Goal: Task Accomplishment & Management: Use online tool/utility

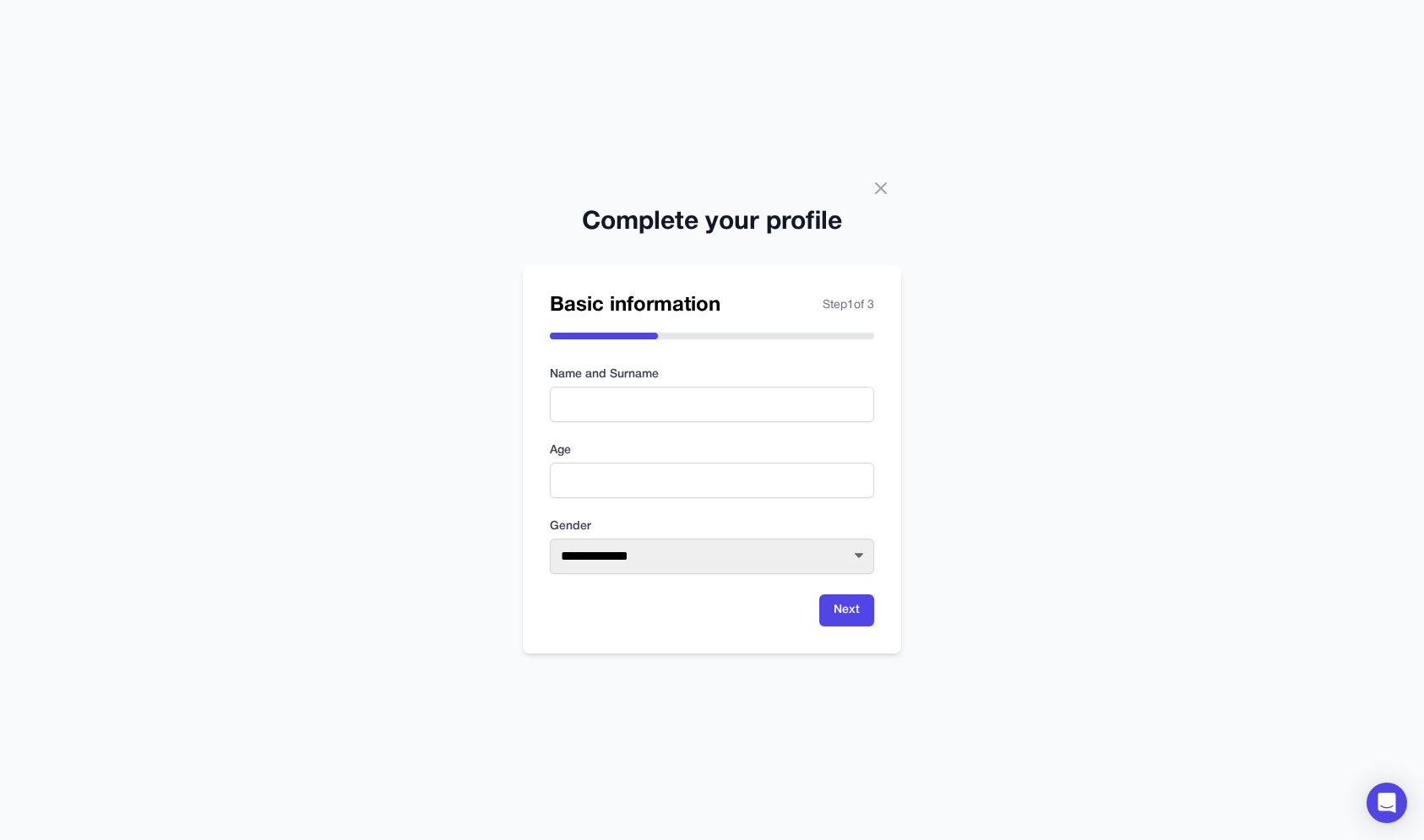
click at [553, 185] on div "**********" at bounding box center [712, 420] width 1424 height 840
drag, startPoint x: 587, startPoint y: 191, endPoint x: 769, endPoint y: 681, distance: 522.7
click at [774, 683] on div "**********" at bounding box center [712, 420] width 1424 height 840
click at [769, 681] on div "**********" at bounding box center [712, 420] width 1424 height 840
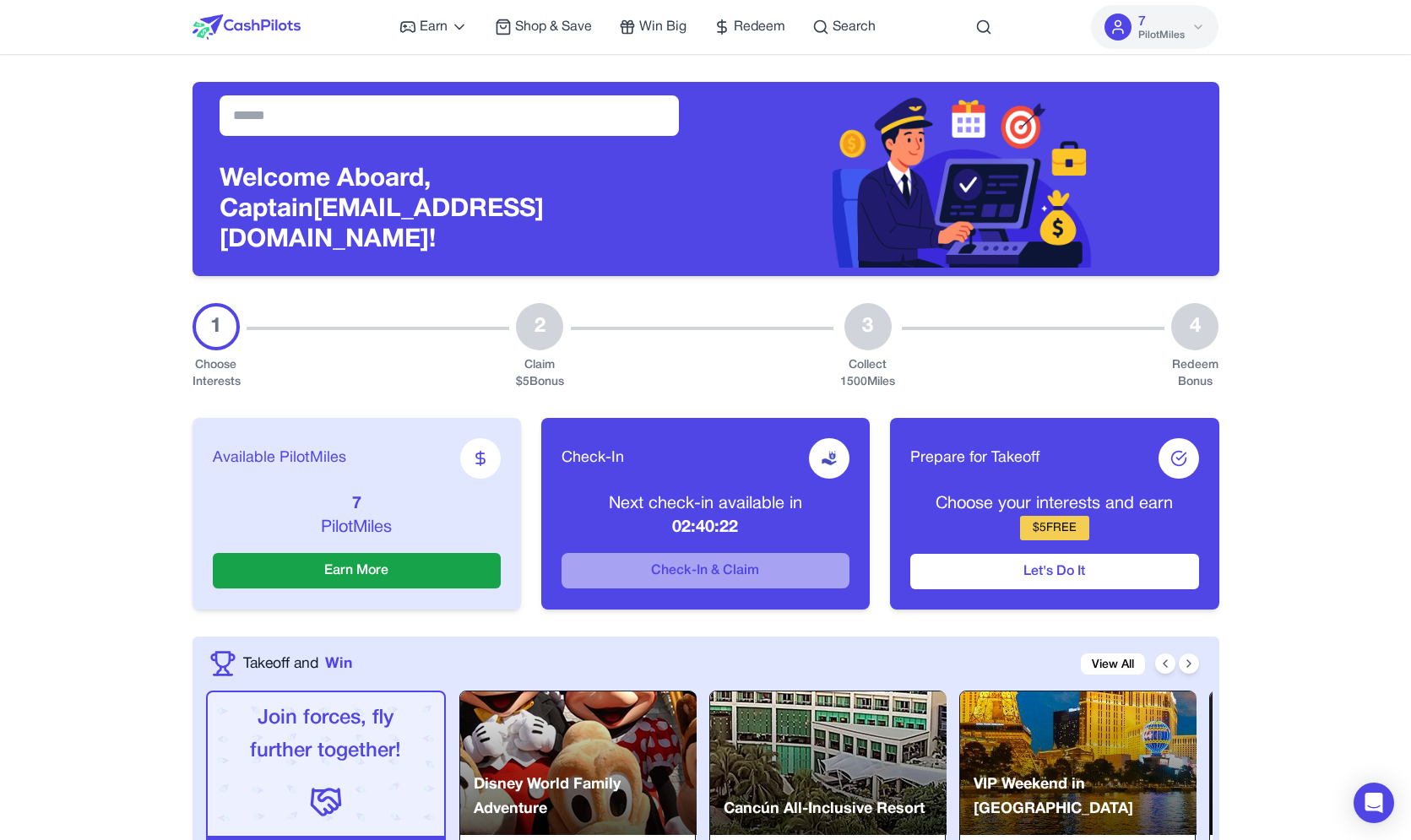
click at [1169, 37] on span "PilotMiles" at bounding box center [1161, 35] width 47 height 14
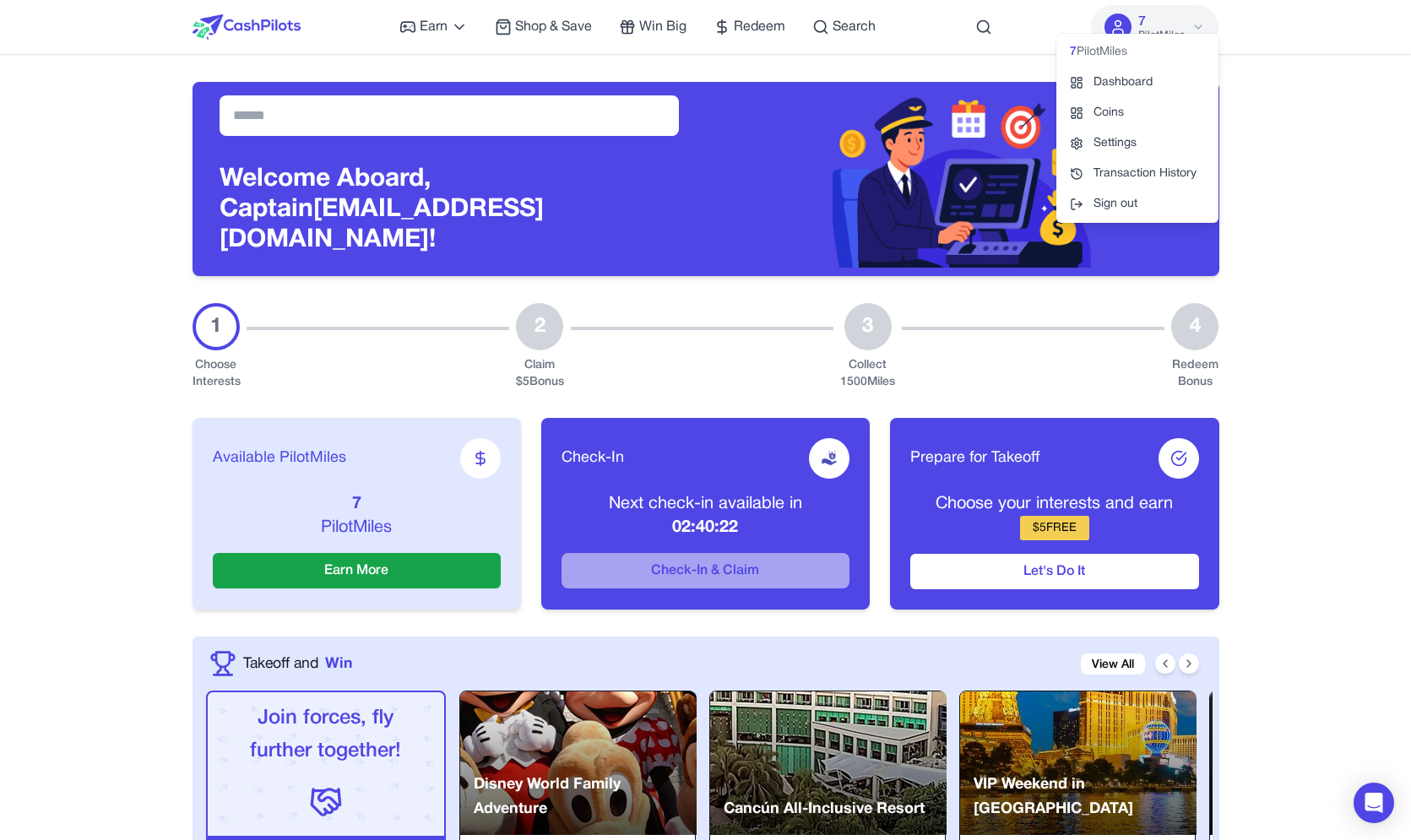
click at [1154, 26] on div "7 PilotMiles" at bounding box center [1161, 26] width 47 height 30
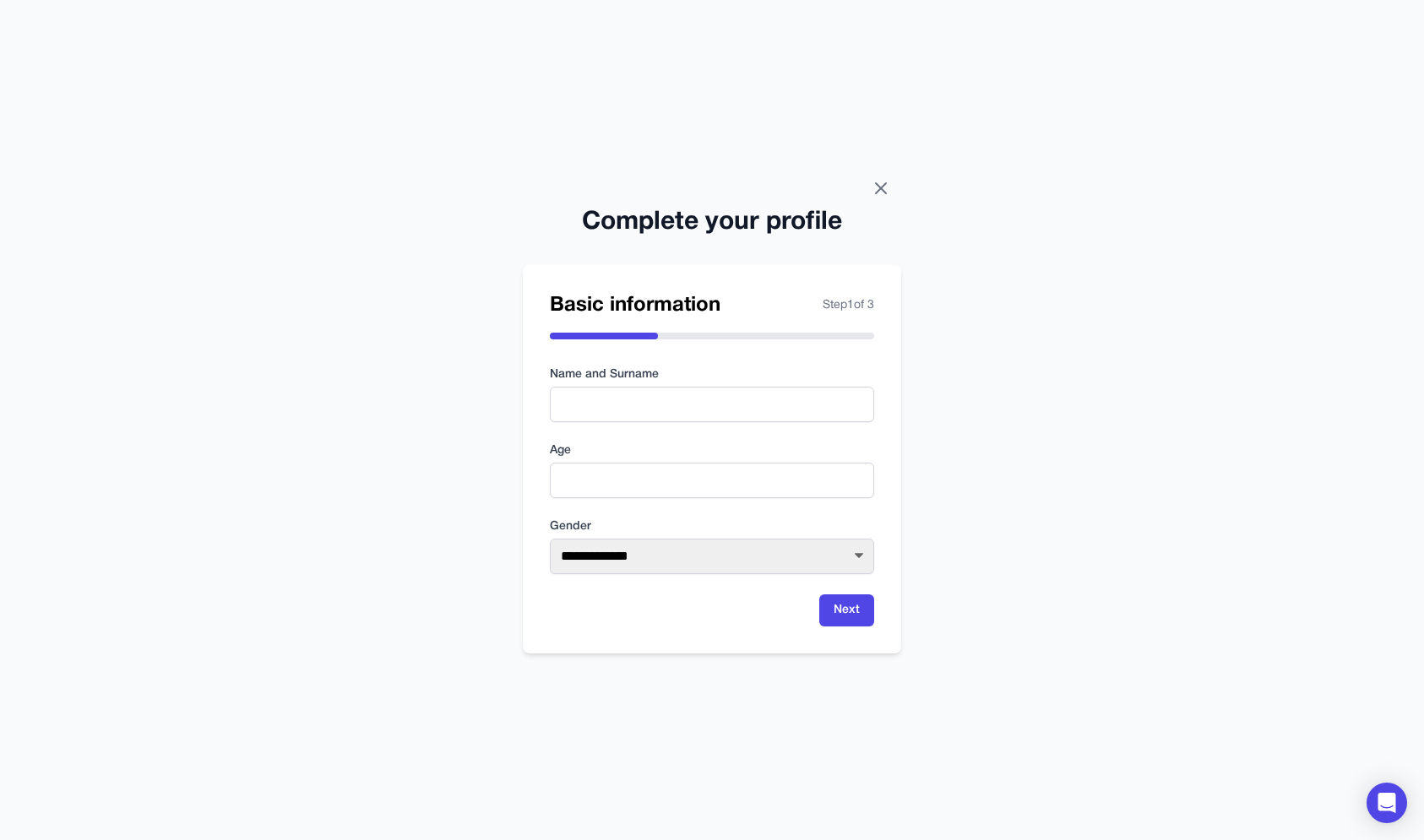
click at [882, 192] on icon at bounding box center [880, 188] width 20 height 20
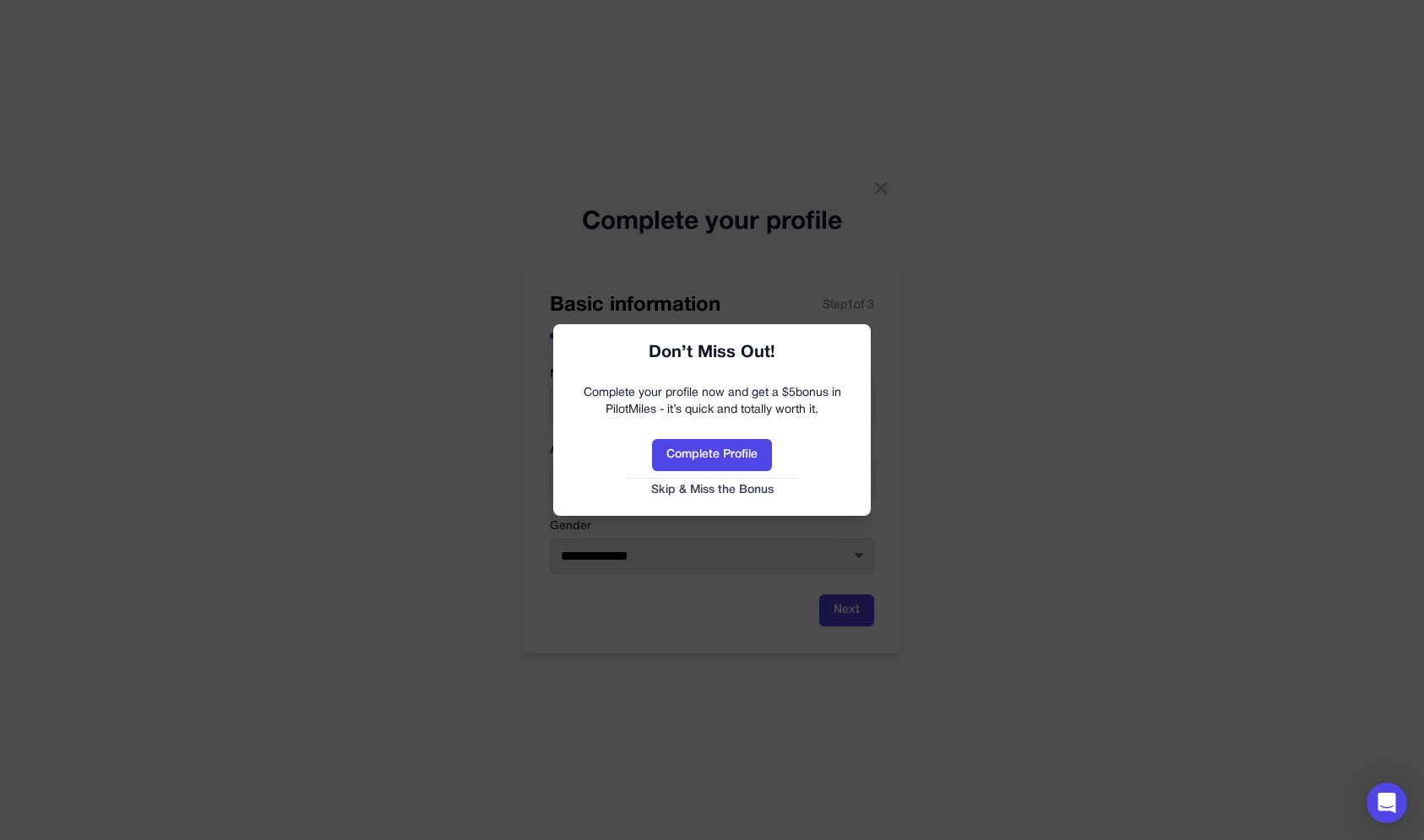
click at [709, 487] on button "Skip & Miss the Bonus" at bounding box center [712, 491] width 284 height 17
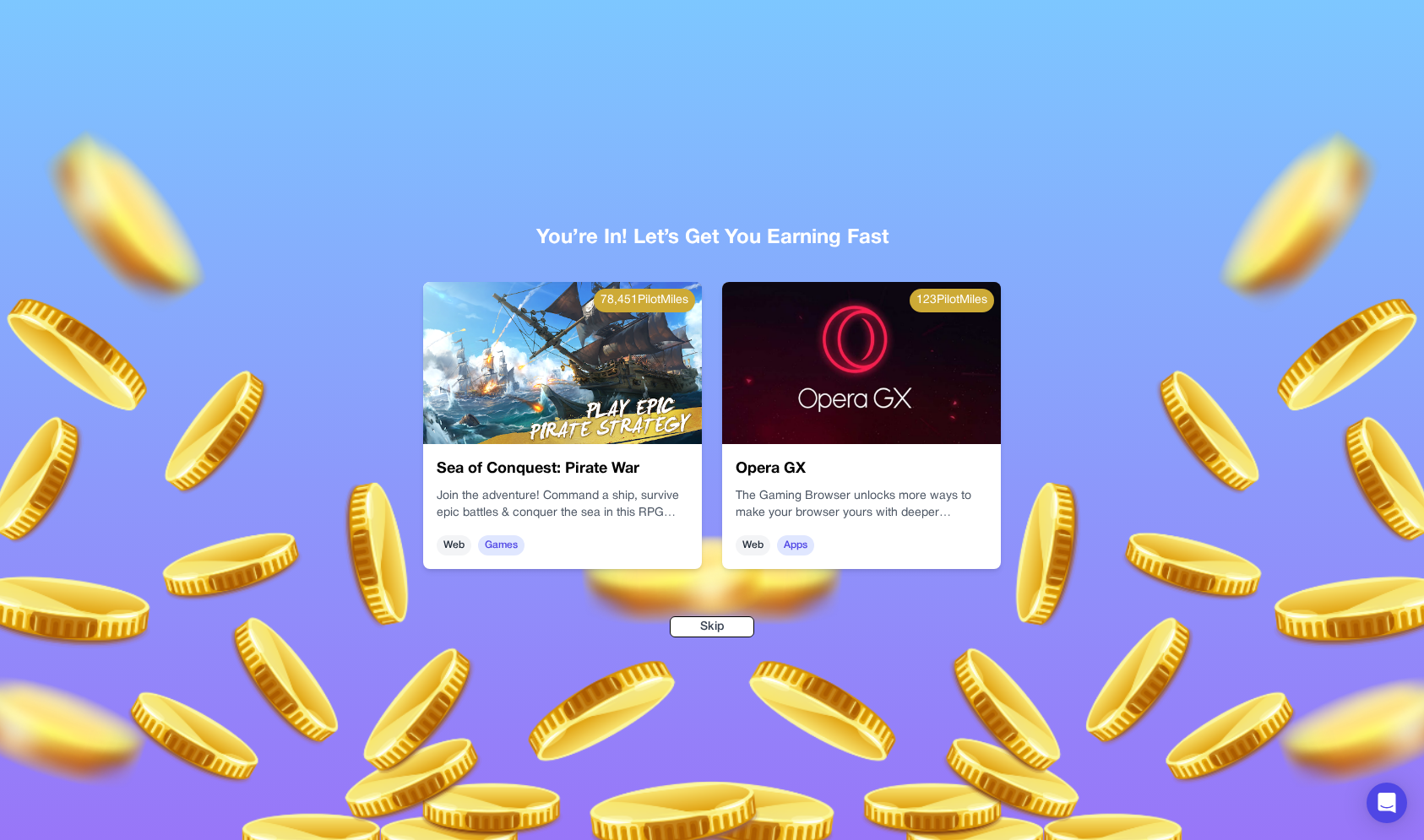
click at [572, 672] on div at bounding box center [342, 545] width 1424 height 840
click at [721, 619] on button "Skip" at bounding box center [712, 627] width 85 height 21
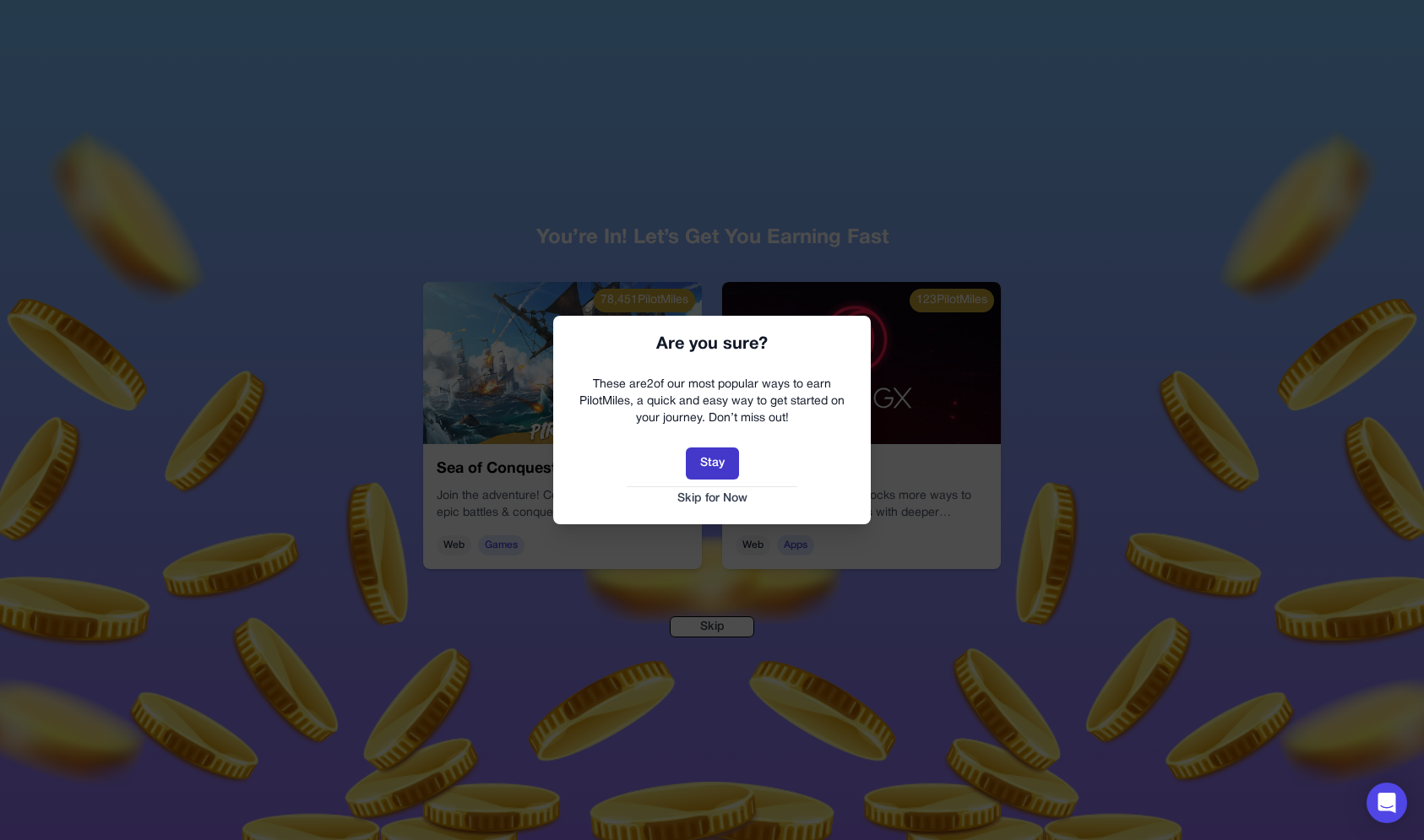
click at [722, 469] on button "Stay" at bounding box center [712, 463] width 53 height 32
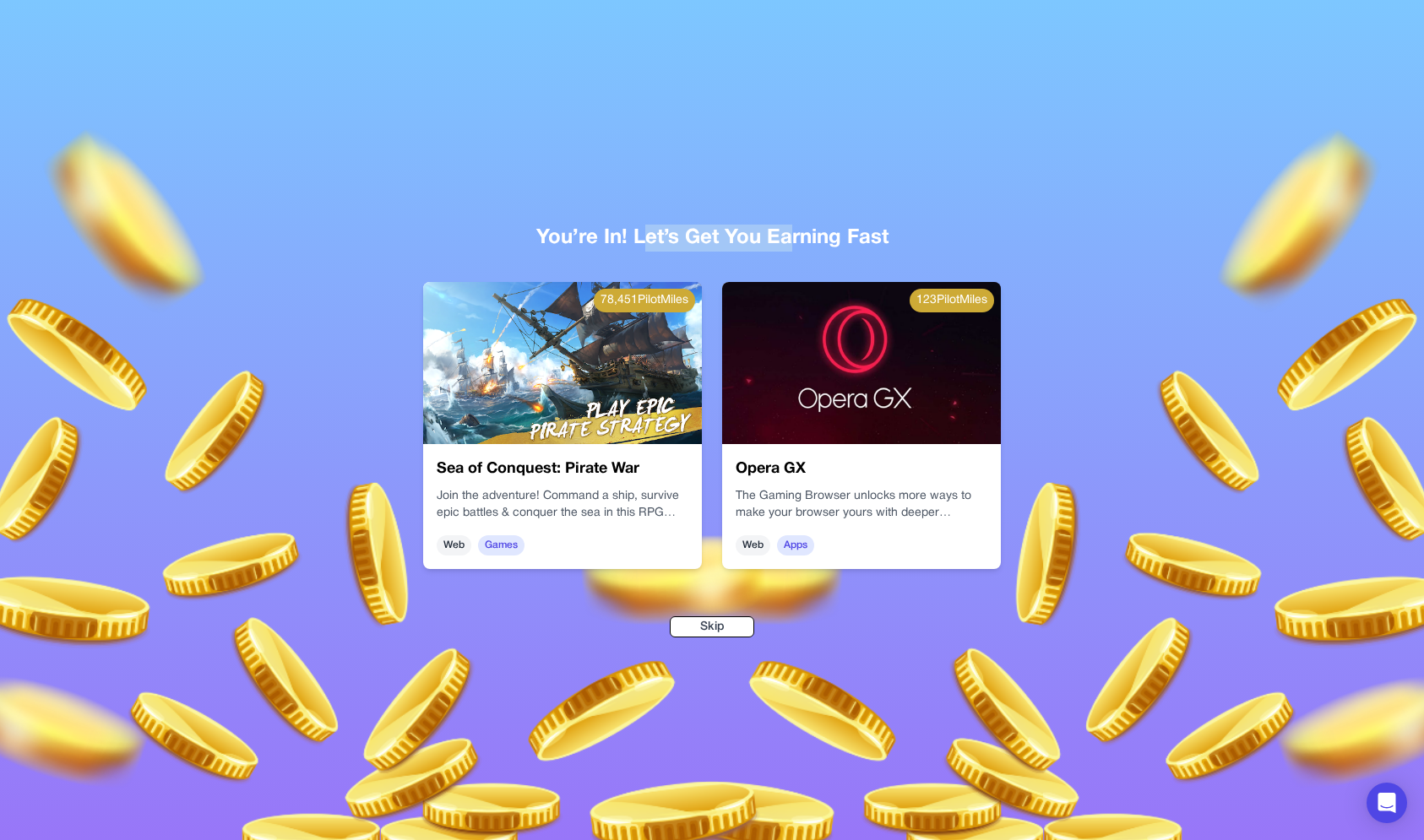
drag, startPoint x: 642, startPoint y: 244, endPoint x: 791, endPoint y: 238, distance: 149.1
click at [791, 238] on div "You’re In! Let’s Get You Earning Fast" at bounding box center [712, 238] width 1027 height 27
drag, startPoint x: 828, startPoint y: 240, endPoint x: 687, endPoint y: 234, distance: 141.1
click at [687, 235] on div "You’re In! Let’s Get You Earning Fast" at bounding box center [712, 238] width 1027 height 27
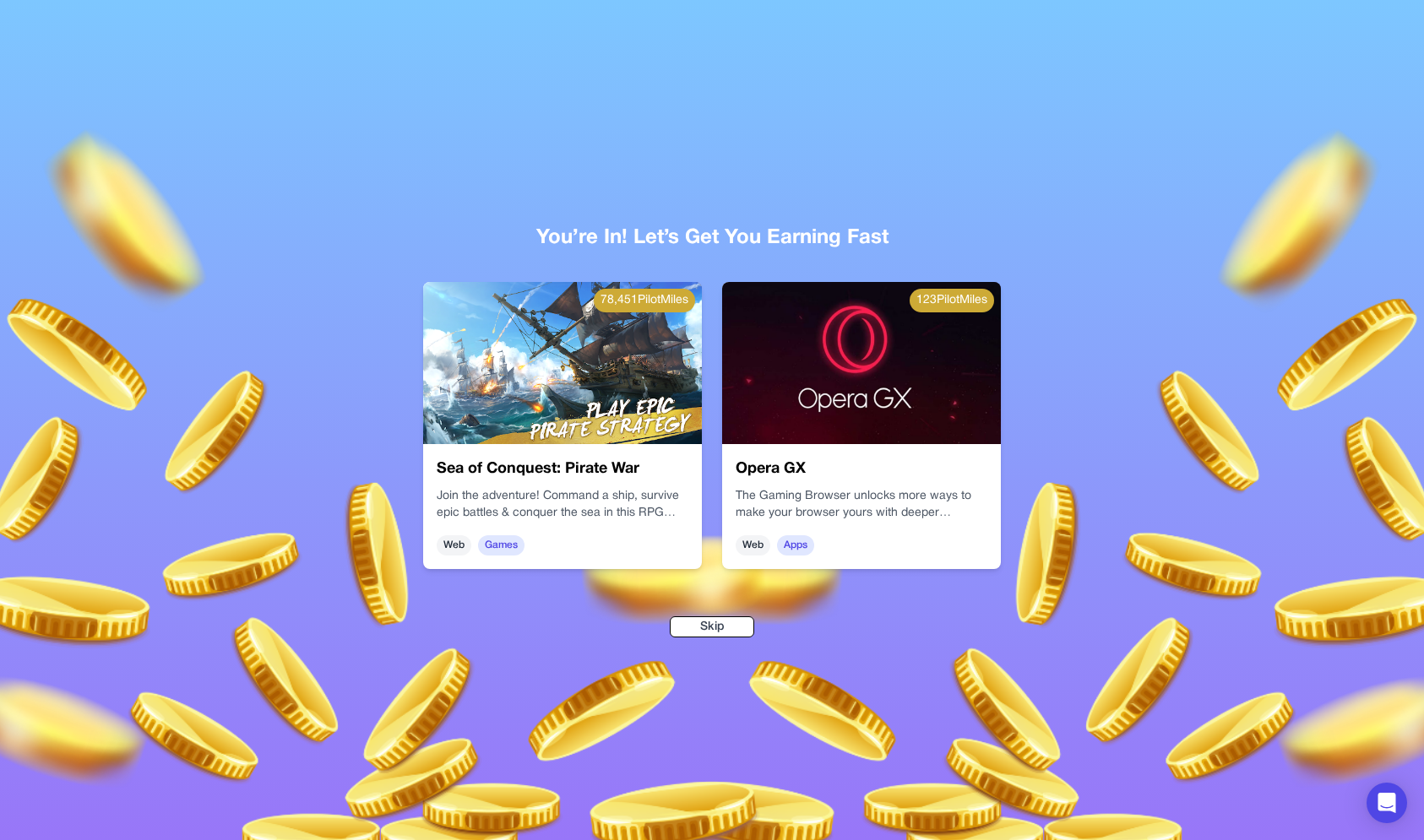
click at [687, 234] on div "You’re In! Let’s Get You Earning Fast" at bounding box center [712, 238] width 1027 height 27
drag, startPoint x: 585, startPoint y: 251, endPoint x: 782, endPoint y: 228, distance: 198.3
click at [783, 228] on div "You’re In! Let’s Get You Earning Fast" at bounding box center [712, 238] width 1027 height 27
drag, startPoint x: 782, startPoint y: 228, endPoint x: 773, endPoint y: 228, distance: 9.0
click at [773, 228] on div "You’re In! Let’s Get You Earning Fast" at bounding box center [712, 238] width 1027 height 27
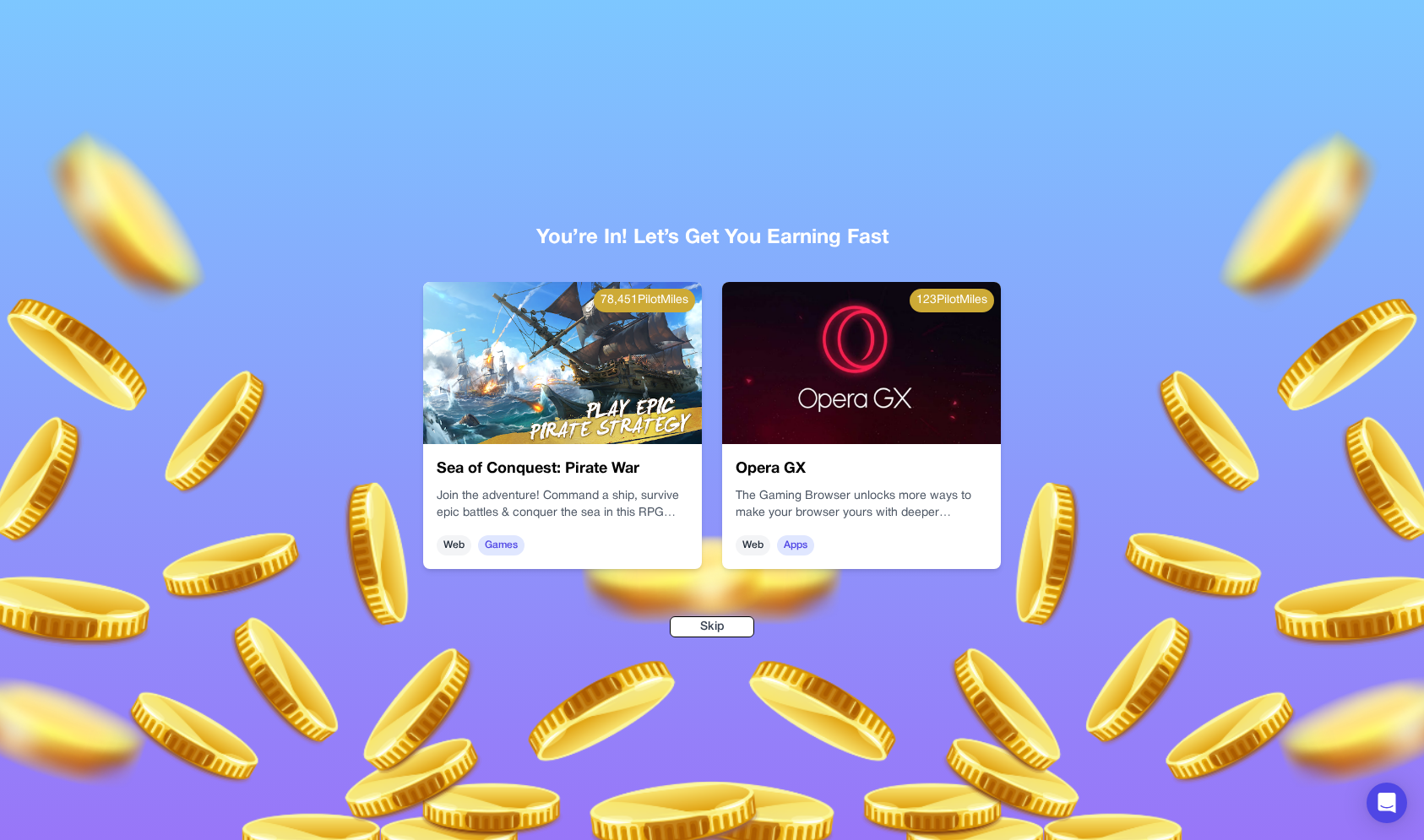
click at [532, 657] on div at bounding box center [342, 545] width 1424 height 840
click at [624, 453] on div "Sea of Conquest: Pirate War Join the adventure! Command a ship, survive epic ba…" at bounding box center [562, 506] width 278 height 125
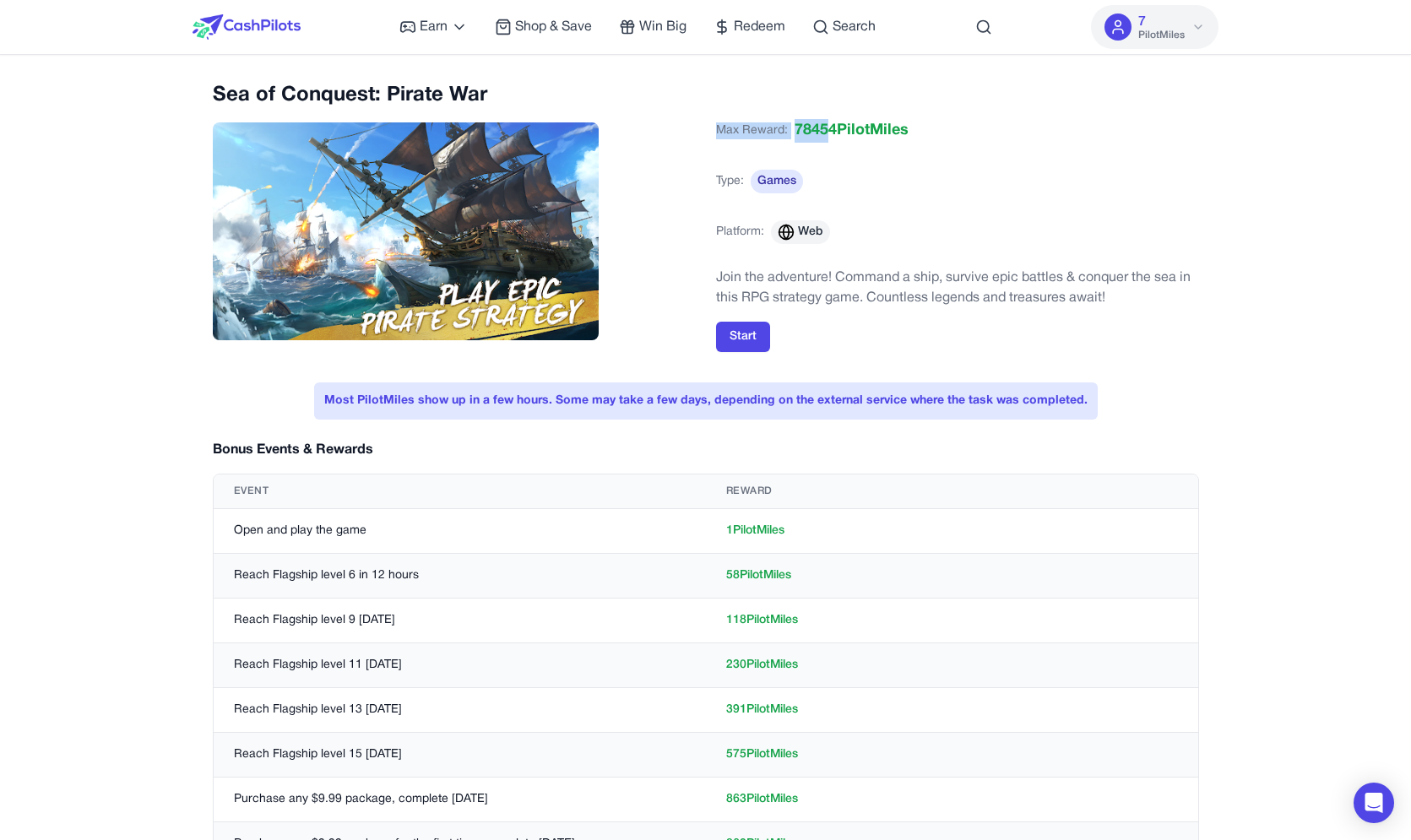
drag, startPoint x: 820, startPoint y: 126, endPoint x: 720, endPoint y: 125, distance: 100.0
click at [720, 125] on div "Max Reward: 78454 PilotMiles" at bounding box center [812, 130] width 192 height 37
click at [720, 125] on span "Max Reward:" at bounding box center [752, 130] width 72 height 17
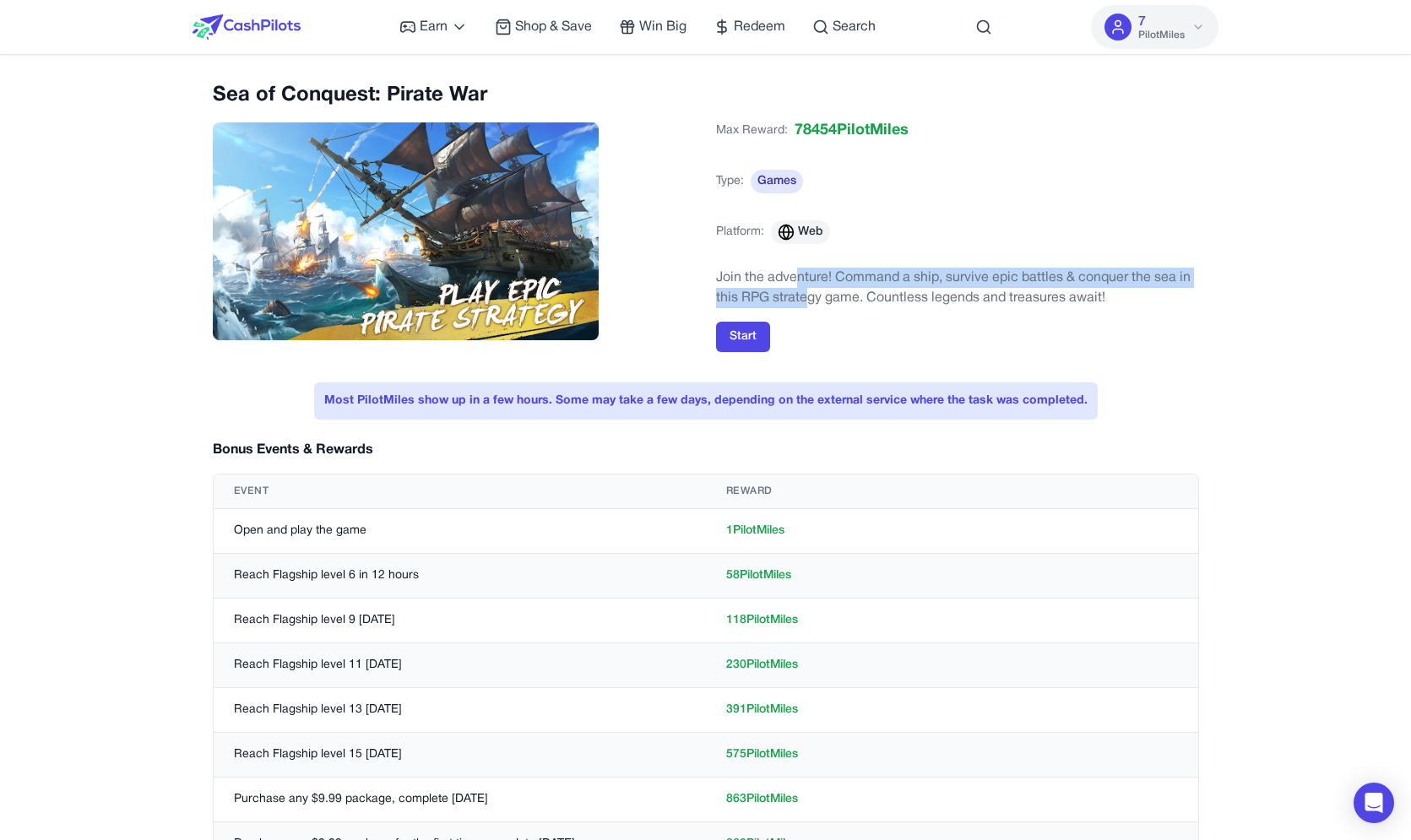
drag, startPoint x: 810, startPoint y: 291, endPoint x: 796, endPoint y: 275, distance: 21.3
click at [796, 275] on p "Join the adventure! Command a ship, survive epic battles & conquer the sea in t…" at bounding box center [957, 287] width 482 height 40
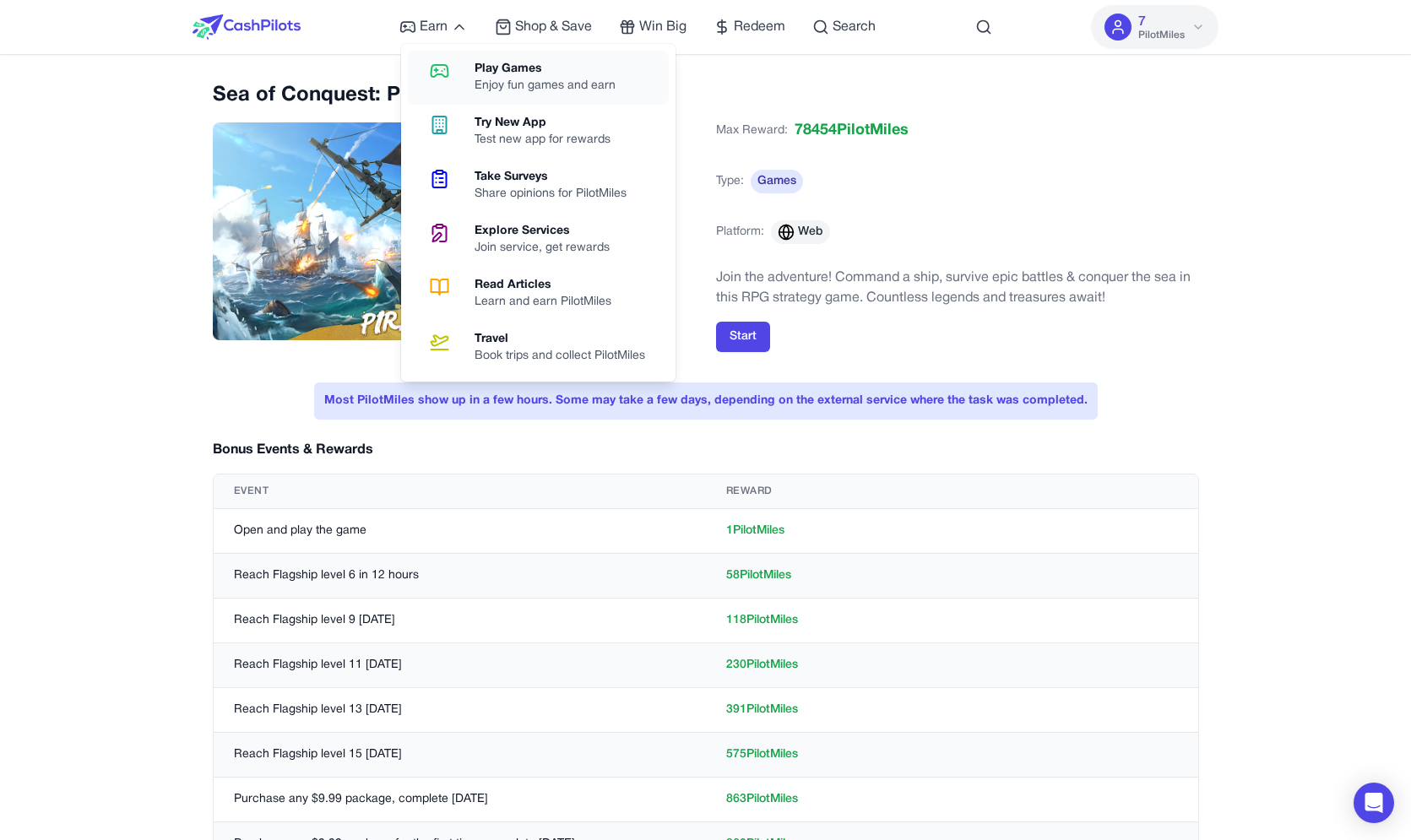
click at [437, 70] on line at bounding box center [437, 70] width 0 height 4
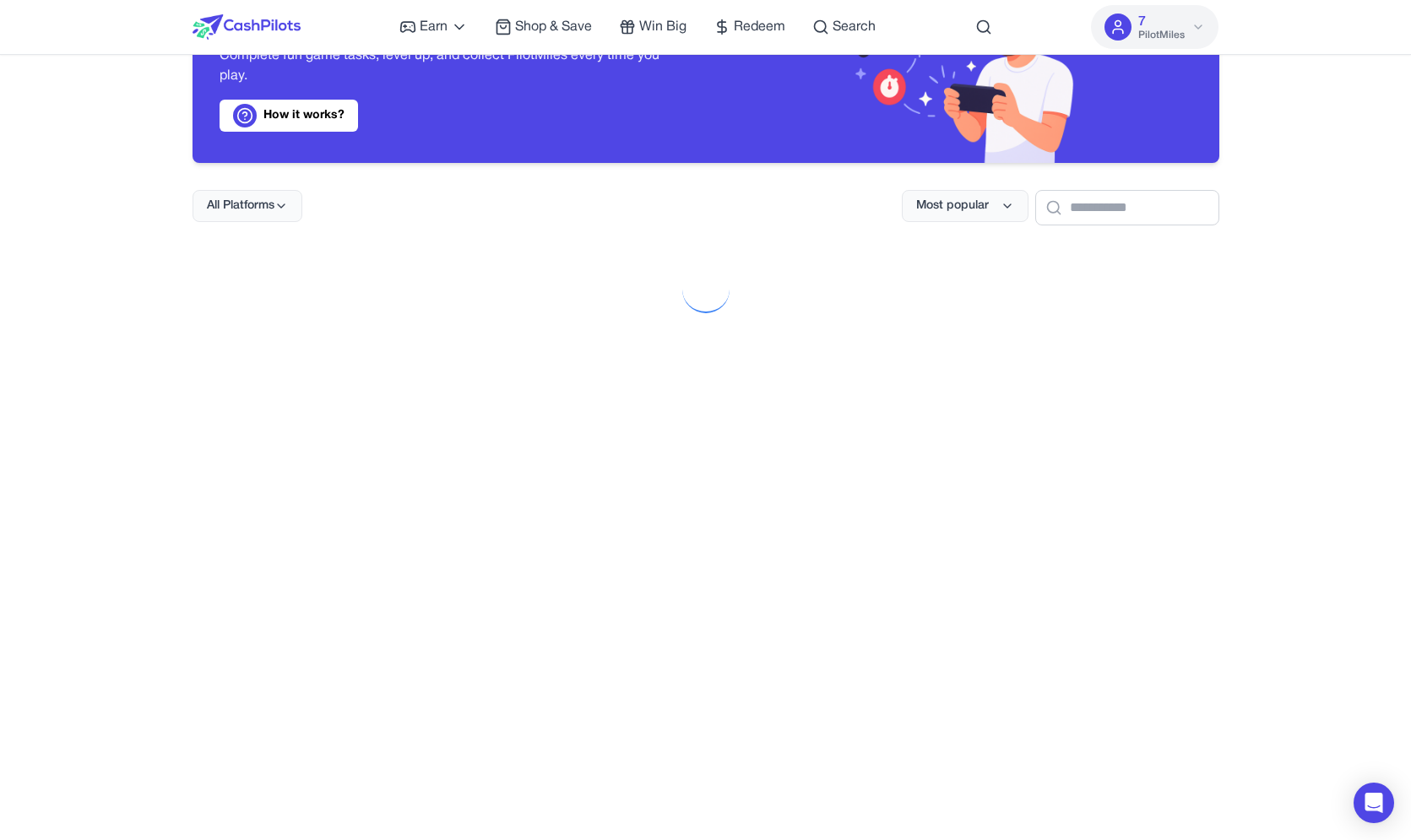
scroll to position [173, 0]
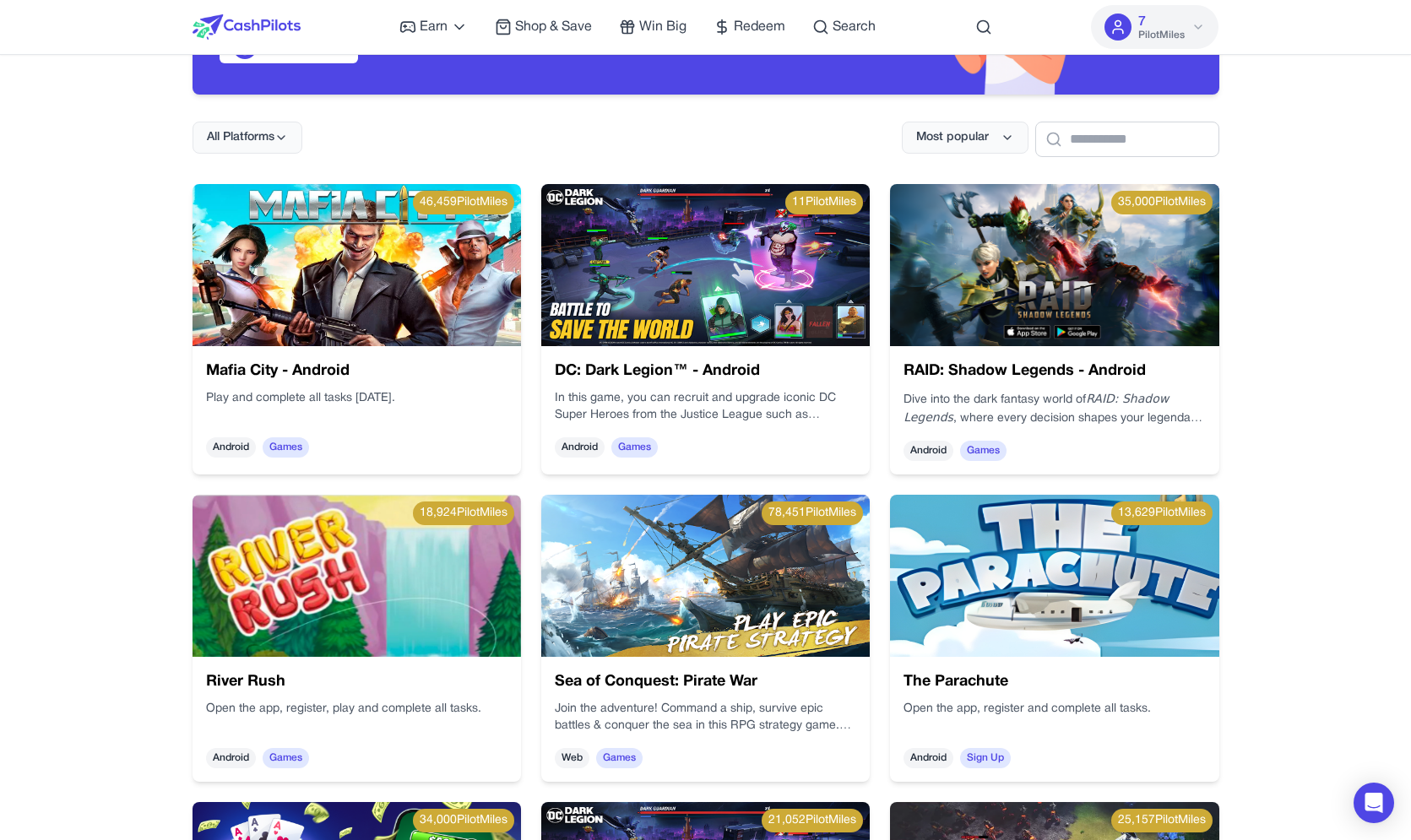
click at [343, 365] on h3 "Mafia City - Android" at bounding box center [465, 340] width 302 height 55
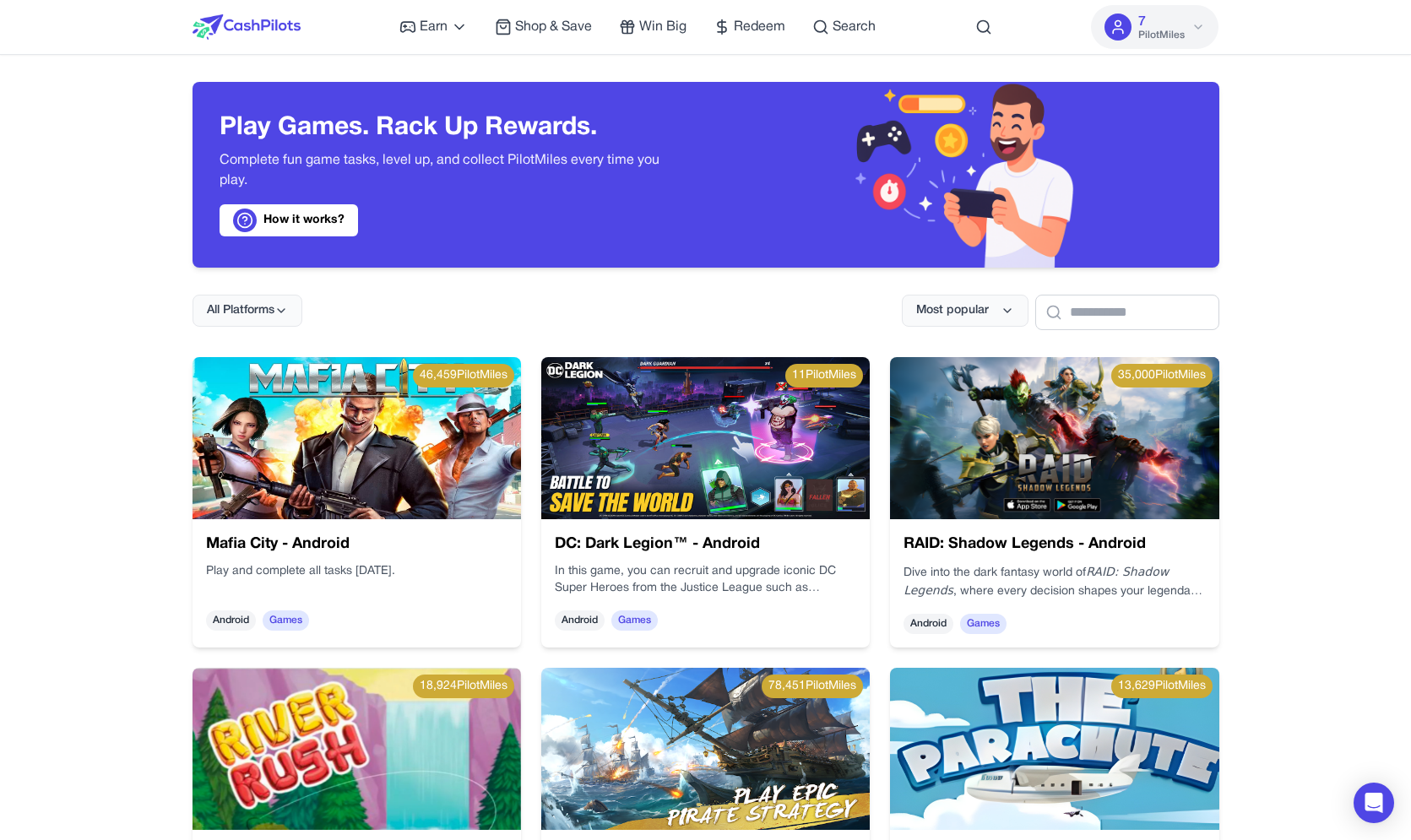
click at [819, 499] on img at bounding box center [705, 439] width 328 height 162
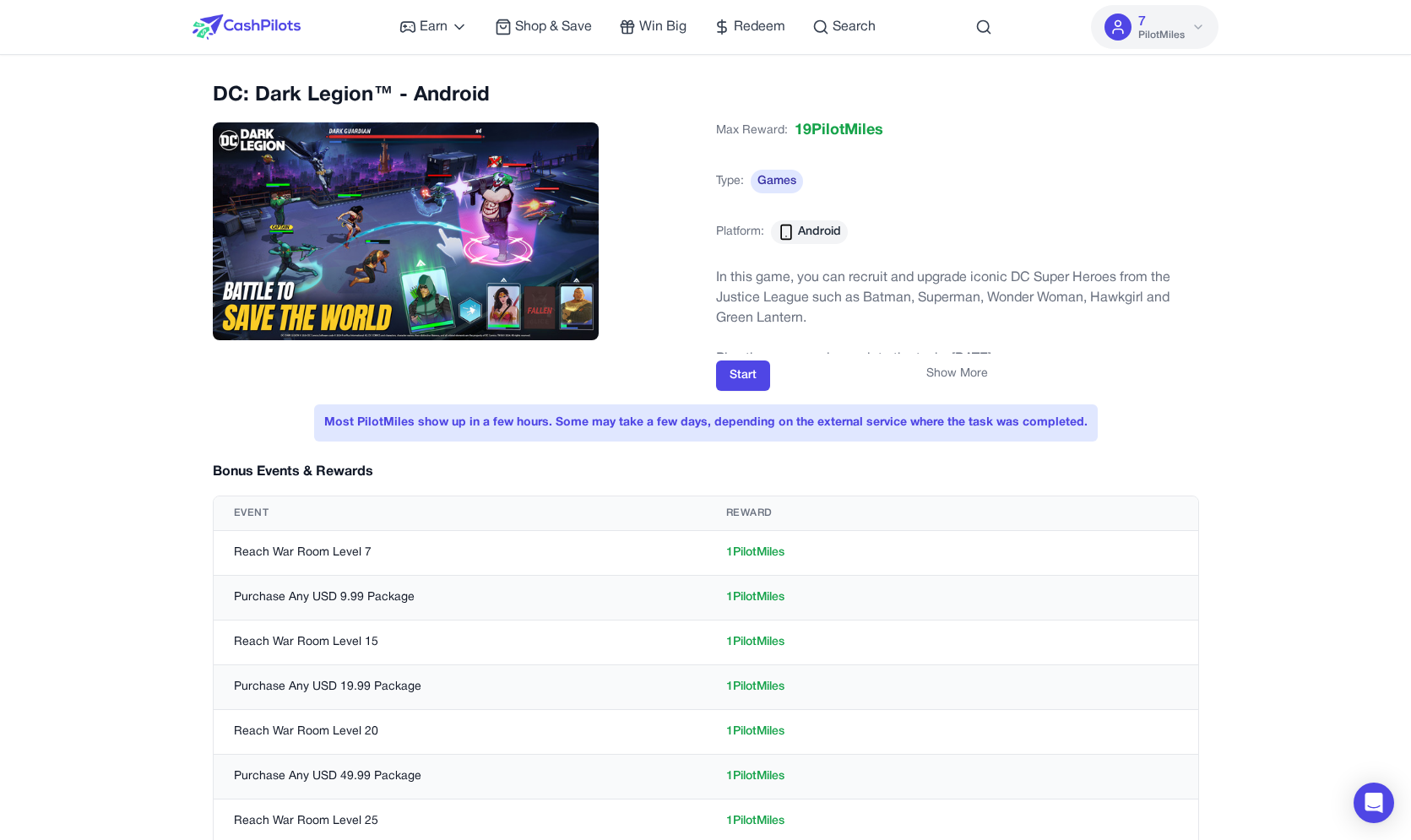
click at [943, 378] on button "Show More" at bounding box center [957, 374] width 62 height 17
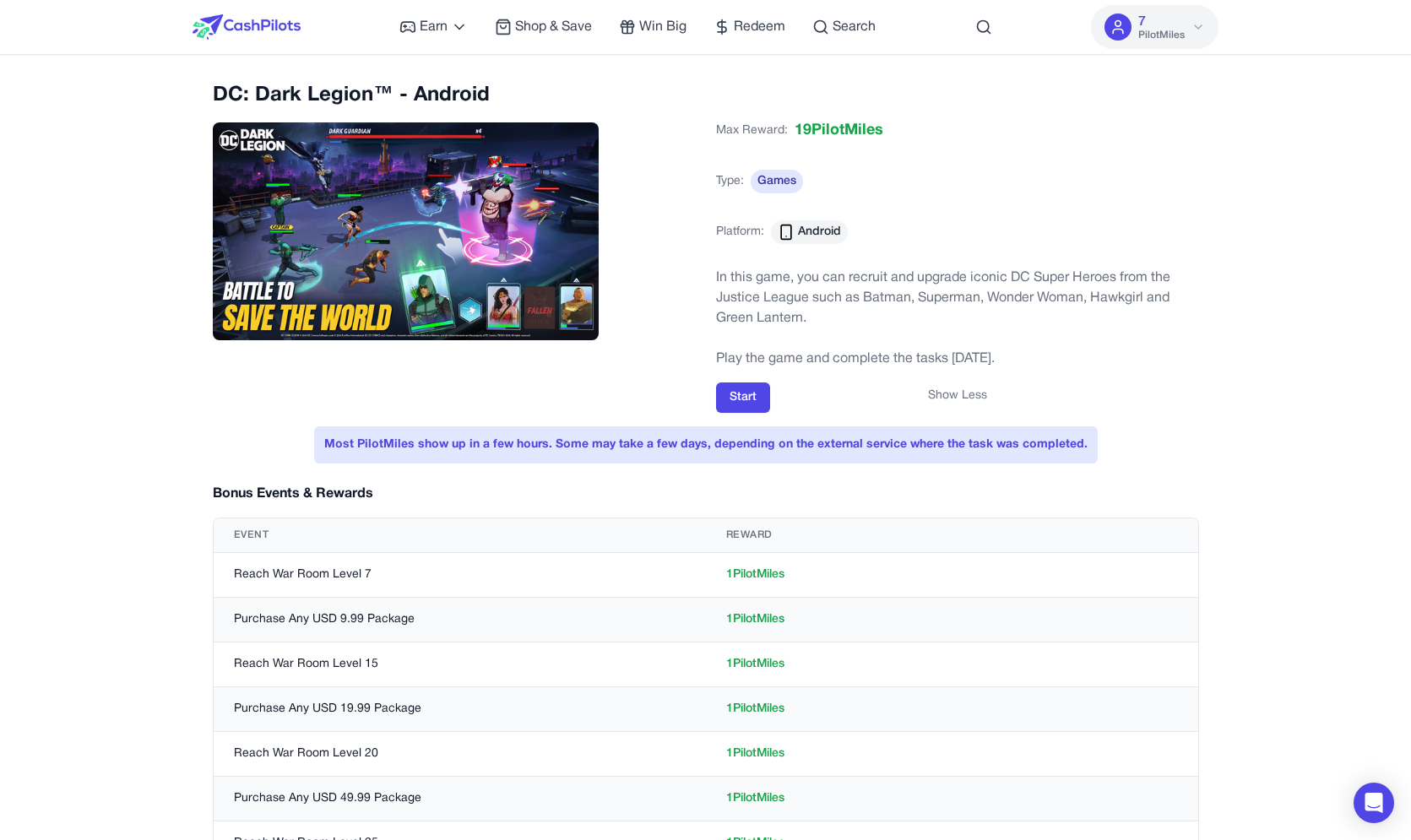
click at [937, 398] on button "Show Less" at bounding box center [957, 396] width 59 height 17
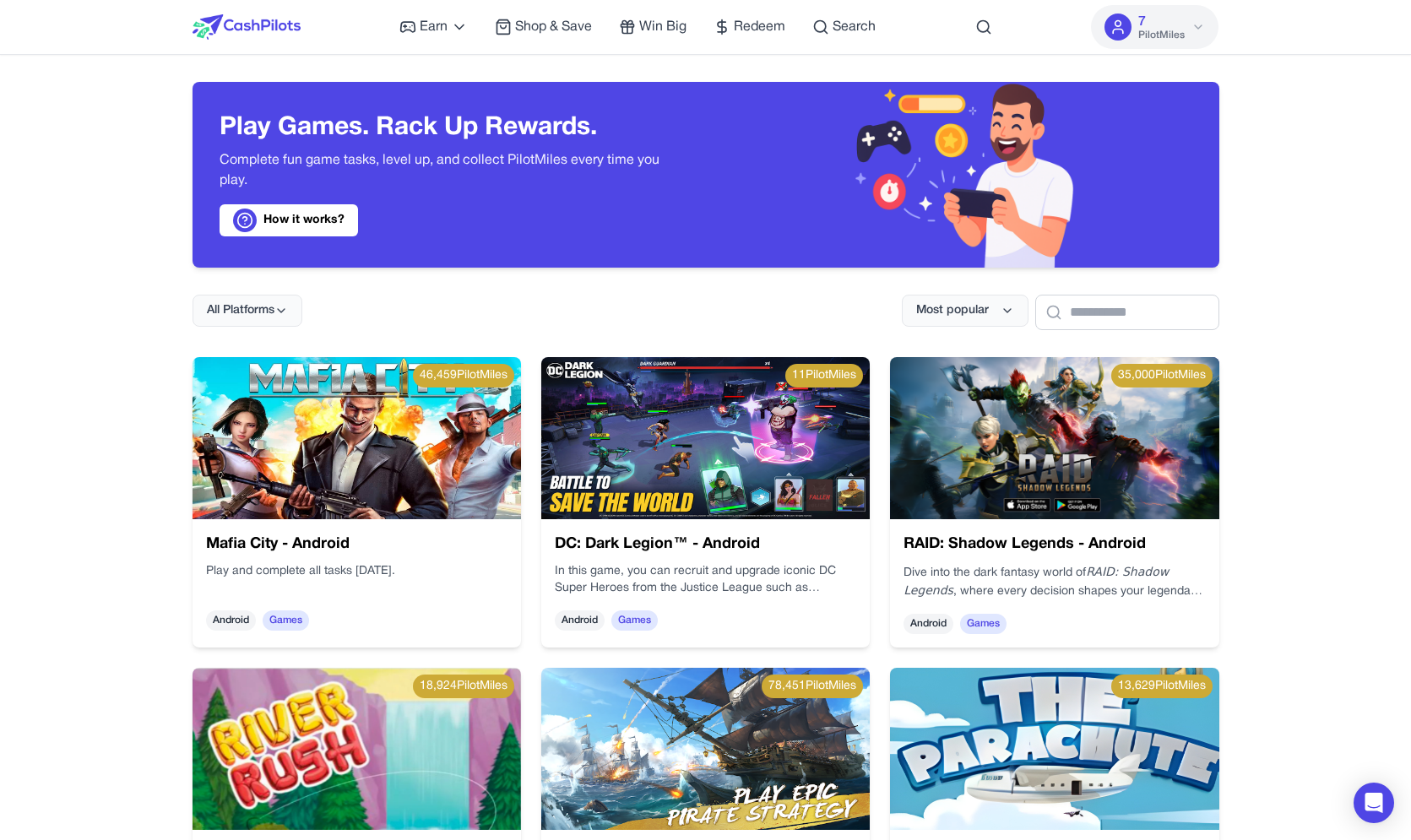
click at [993, 470] on img at bounding box center [1054, 439] width 328 height 162
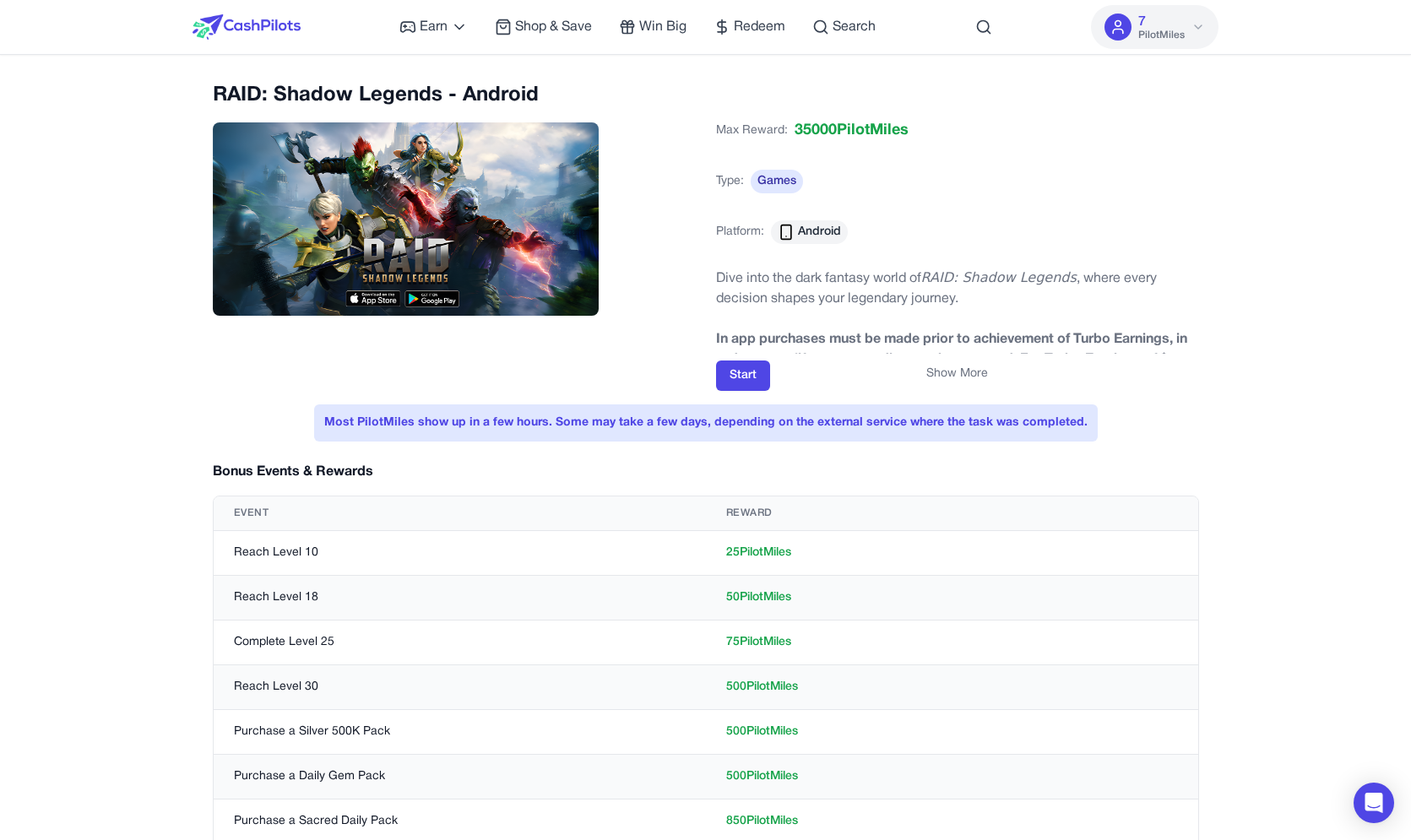
click at [920, 382] on div "Show More" at bounding box center [957, 374] width 482 height 17
click at [937, 380] on button "Show More" at bounding box center [957, 374] width 62 height 17
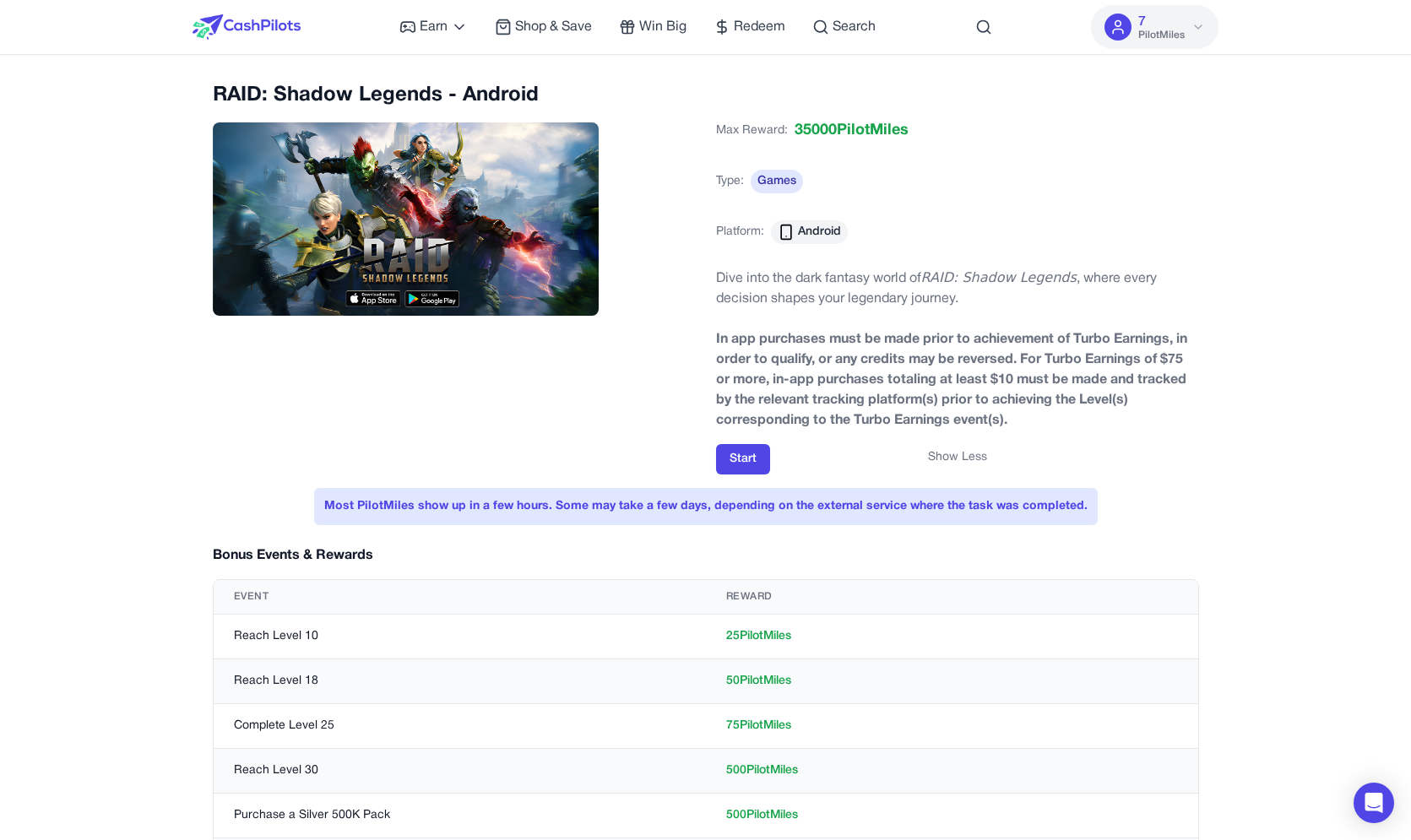
click at [939, 444] on div "Max Reward: 35000 PilotMiles Type: Games Platform: Android Dive into the dark f…" at bounding box center [957, 293] width 482 height 362
click at [939, 449] on div "Start" at bounding box center [957, 459] width 482 height 30
click at [944, 452] on button "Show Less" at bounding box center [957, 457] width 59 height 17
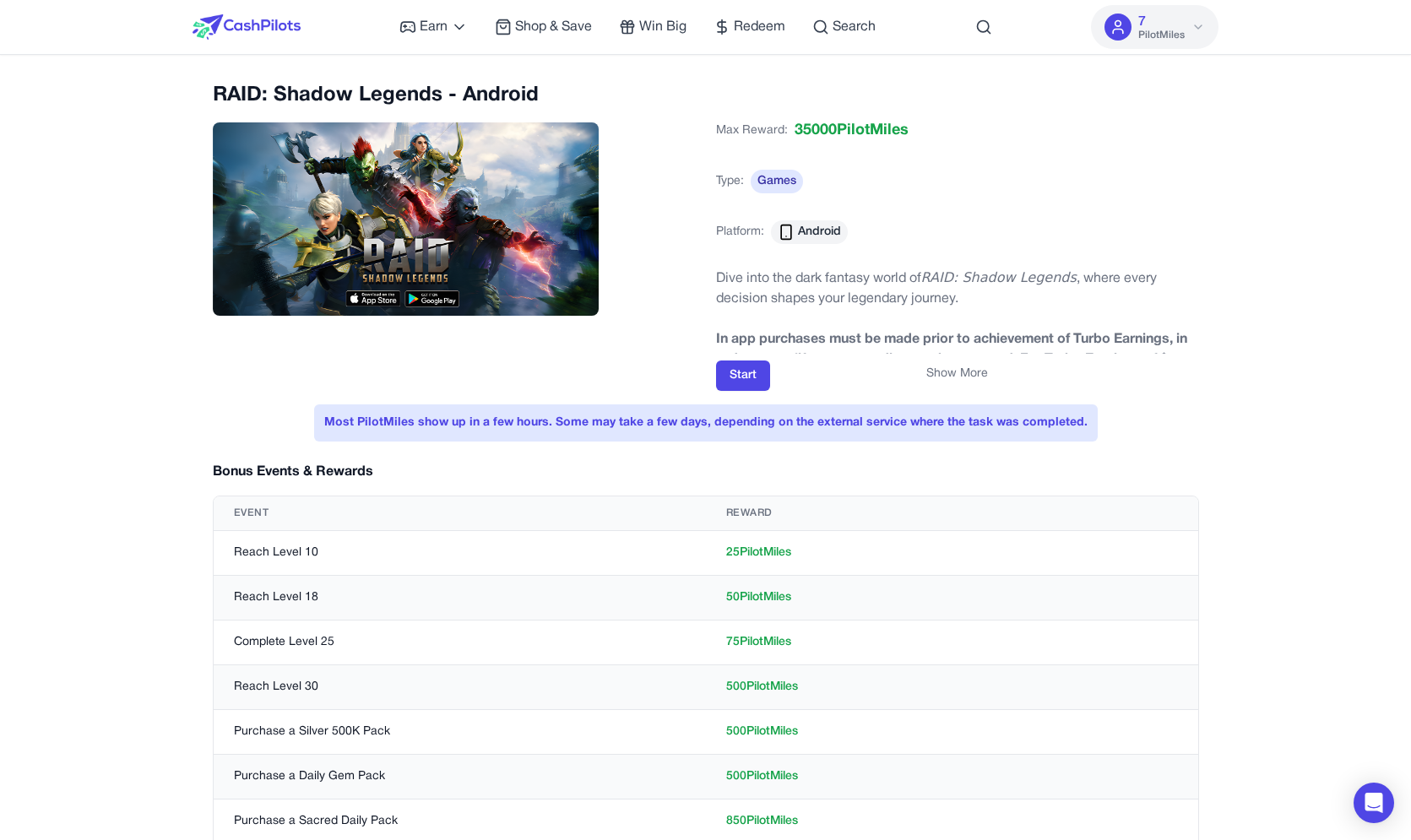
click at [909, 341] on strong "﻿In app purchases must be made prior to achievement of Turbo Earnings, in order…" at bounding box center [951, 380] width 472 height 93
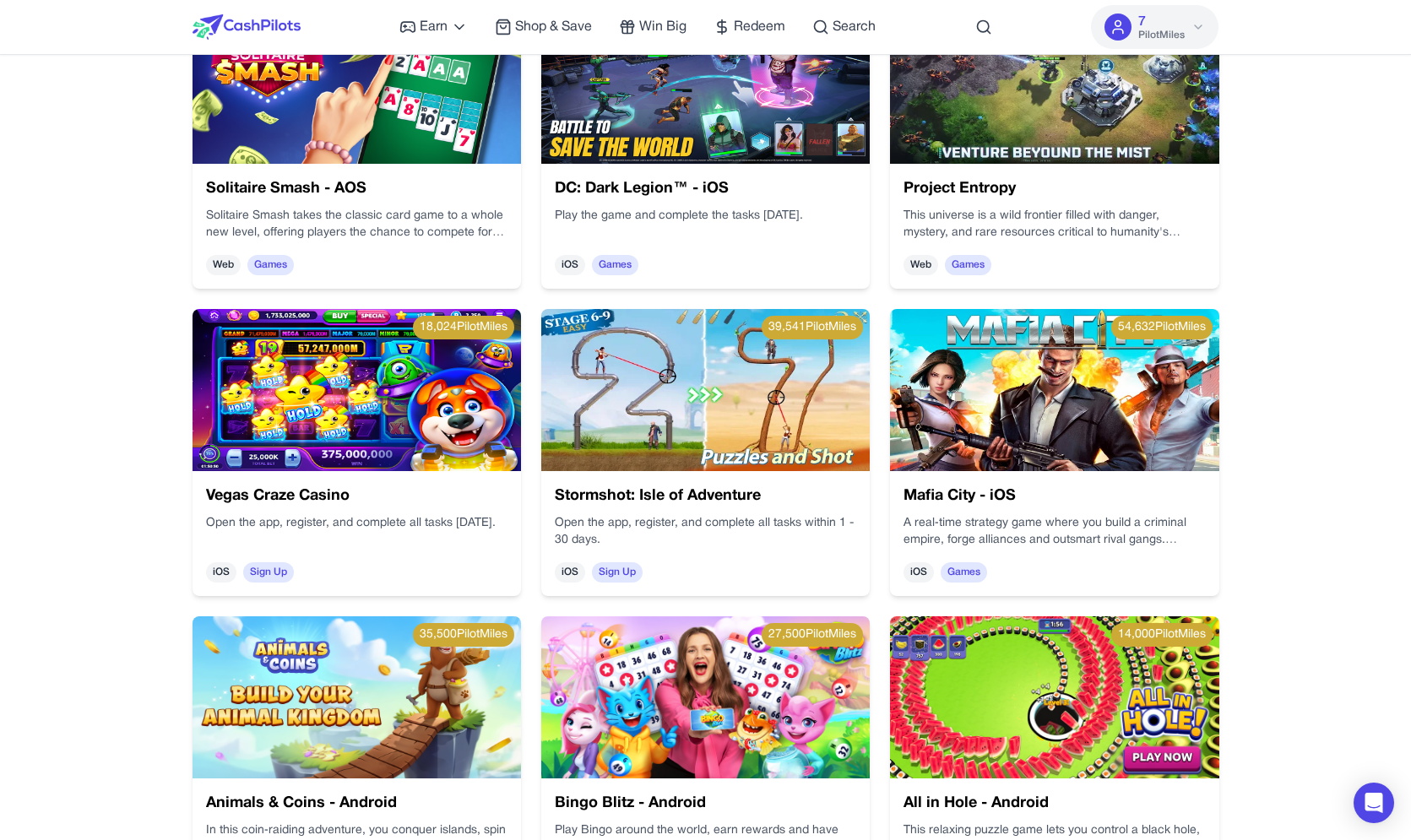
scroll to position [969, 0]
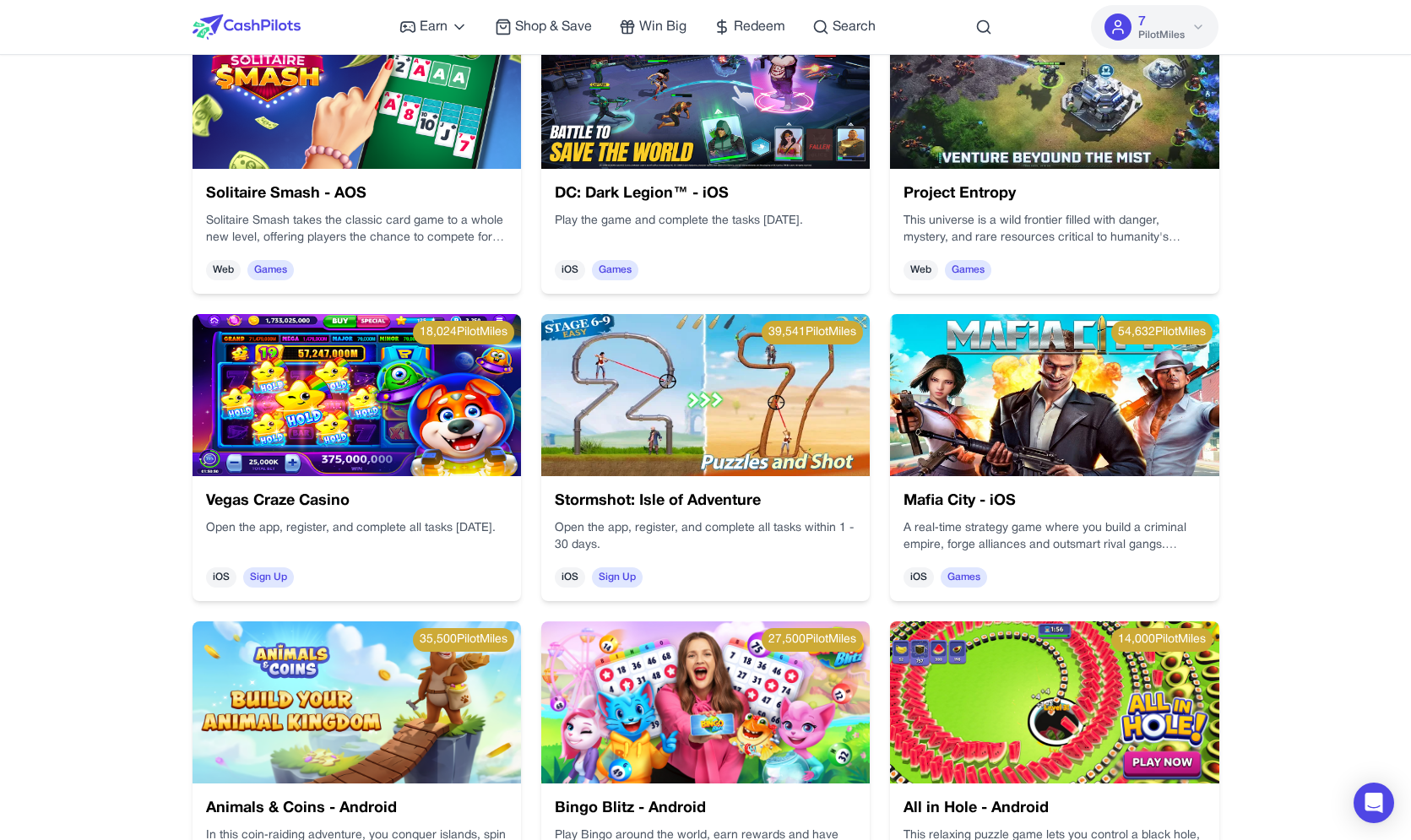
click at [970, 373] on img at bounding box center [1054, 395] width 328 height 162
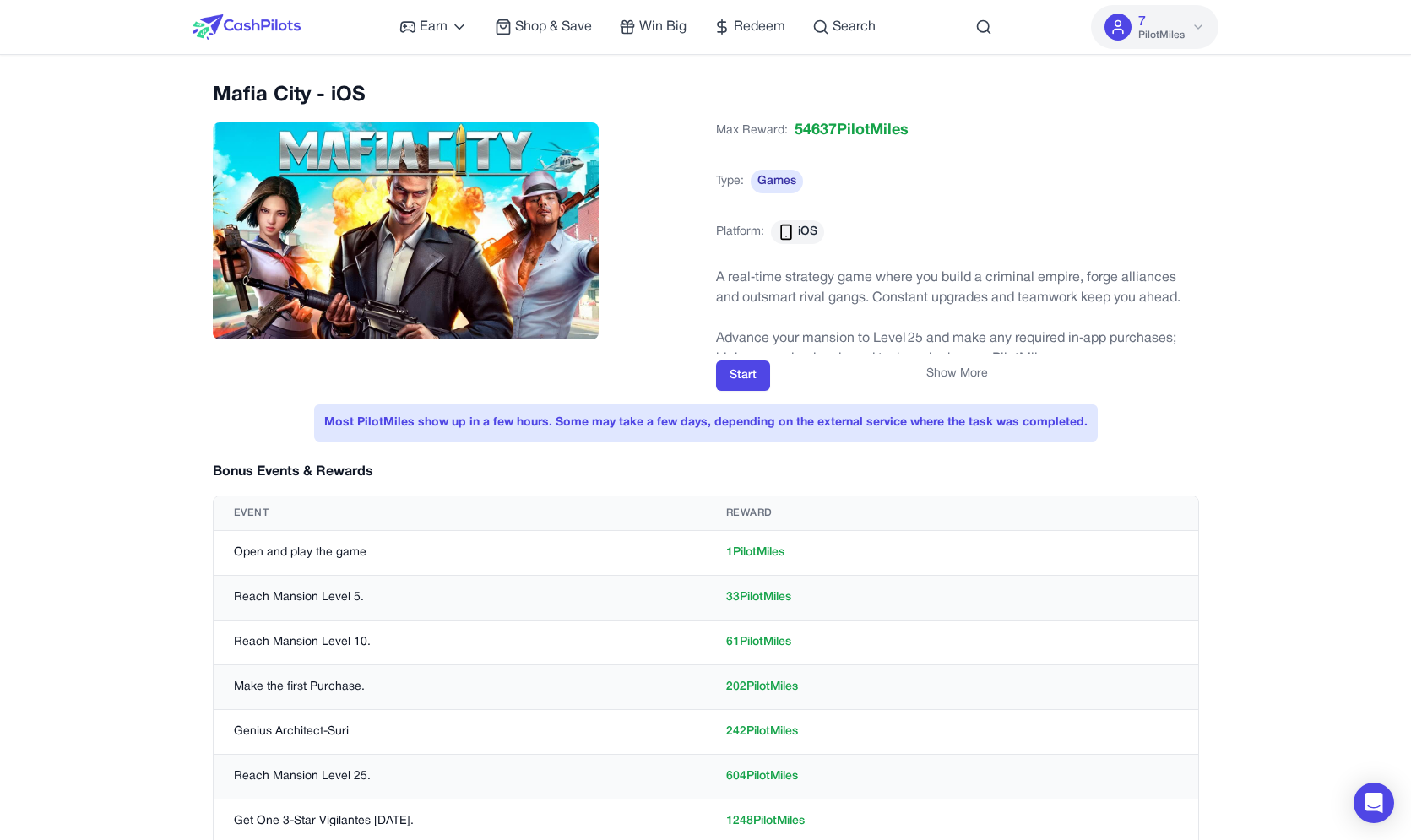
click at [980, 370] on button "Show More" at bounding box center [957, 374] width 62 height 17
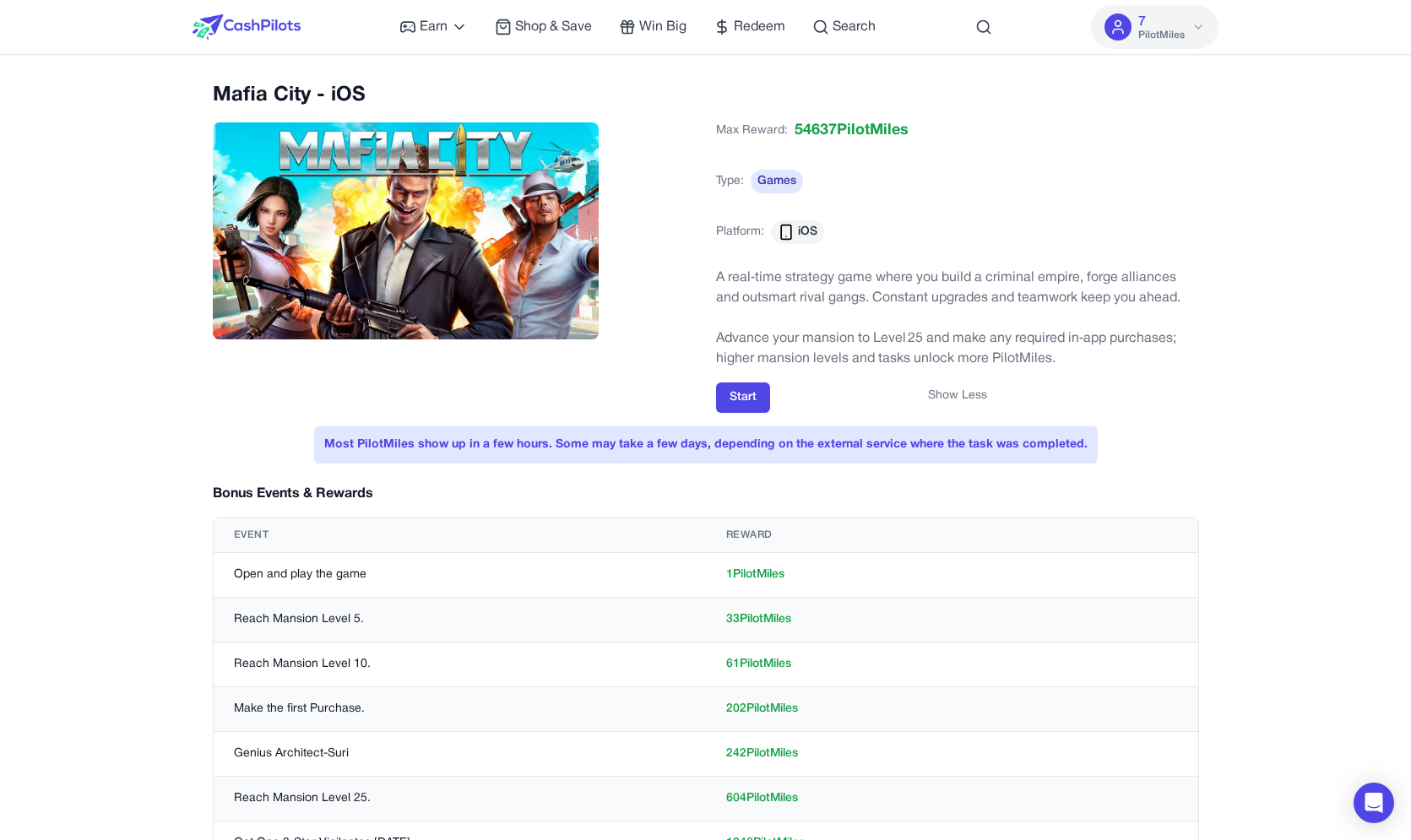
click at [962, 390] on button "Show Less" at bounding box center [957, 396] width 59 height 17
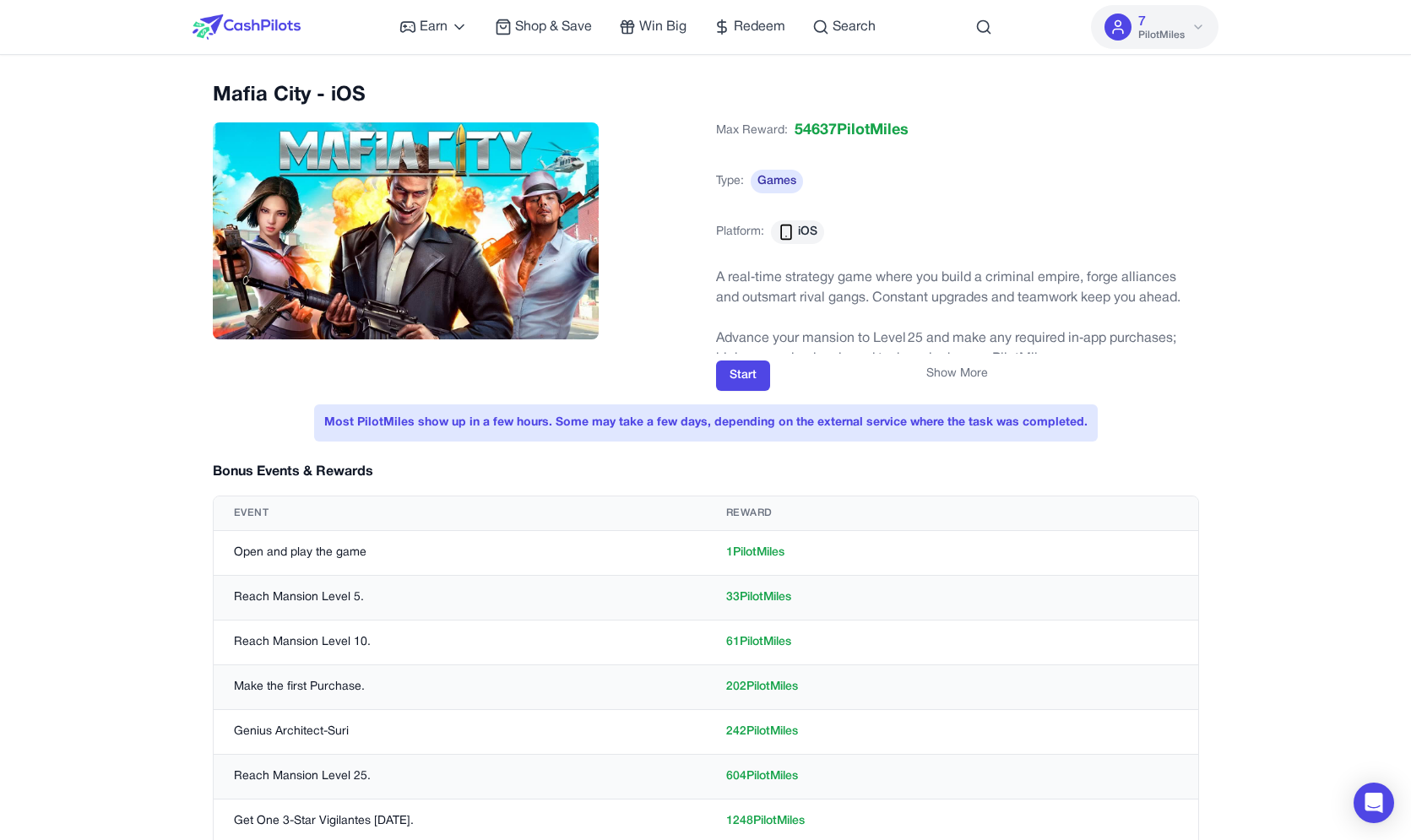
click at [232, 5] on div at bounding box center [246, 26] width 108 height 54
click at [232, 15] on div at bounding box center [246, 26] width 108 height 54
click at [301, 18] on div "Earn Play Games Enjoy fun games and earn Try New App Test new app for rewards T…" at bounding box center [706, 26] width 1027 height 54
click at [285, 24] on img at bounding box center [246, 27] width 108 height 26
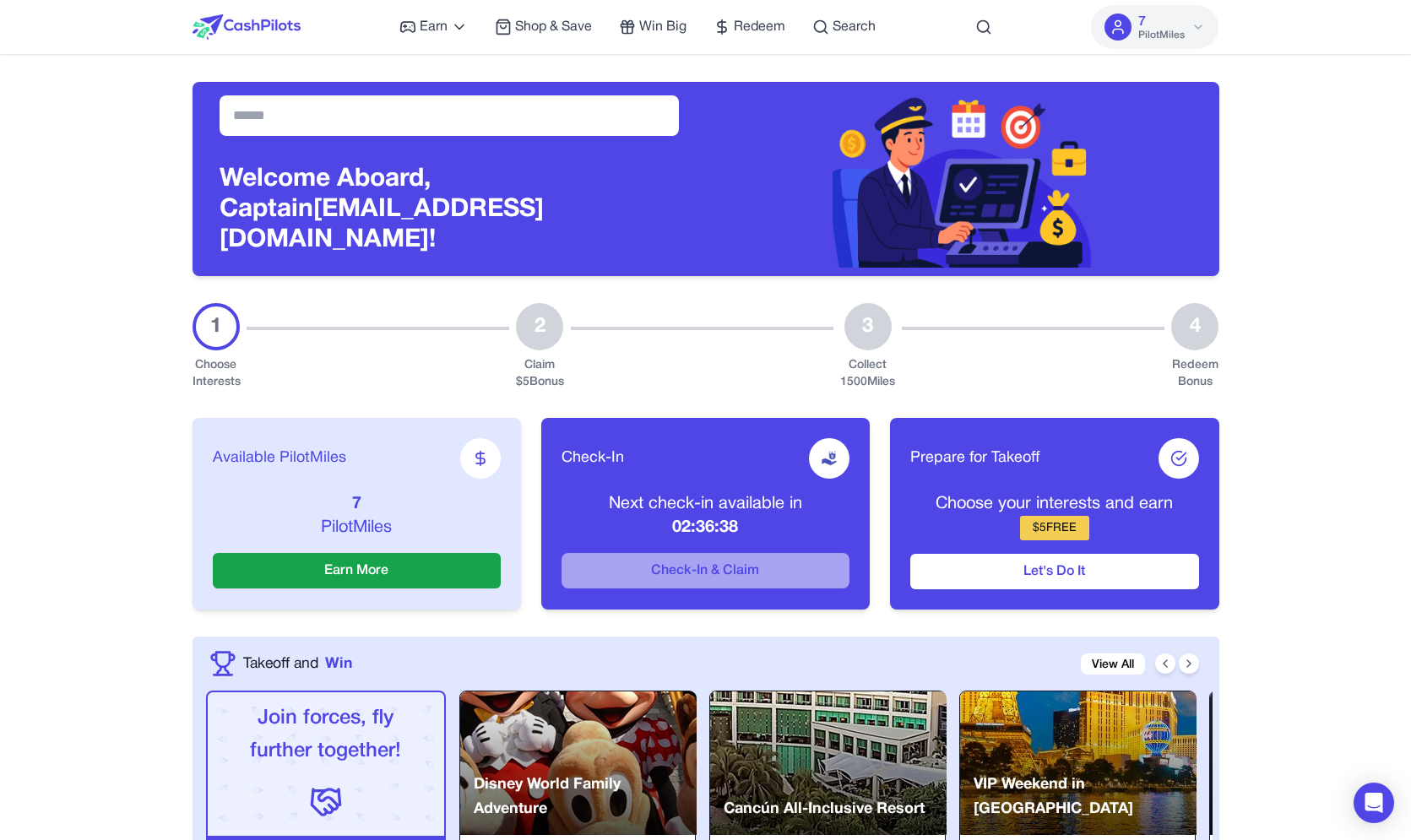
click at [1219, 74] on div "Welcome Aboard, Captain [PERSON_NAME][EMAIL_ADDRESS][DOMAIN_NAME]!" at bounding box center [706, 165] width 1027 height 222
